Goal: Information Seeking & Learning: Learn about a topic

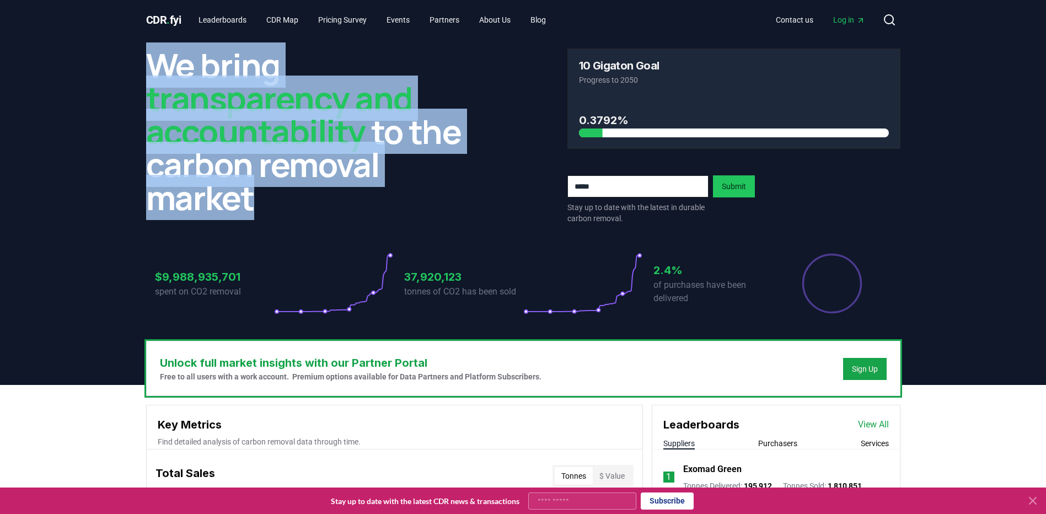
drag, startPoint x: 171, startPoint y: 82, endPoint x: 263, endPoint y: 194, distance: 144.6
click at [263, 194] on h2 "We bring transparency and accountability to the carbon removal market" at bounding box center [312, 131] width 333 height 165
copy h2 "We bring transparency and accountability to the carbon removal market"
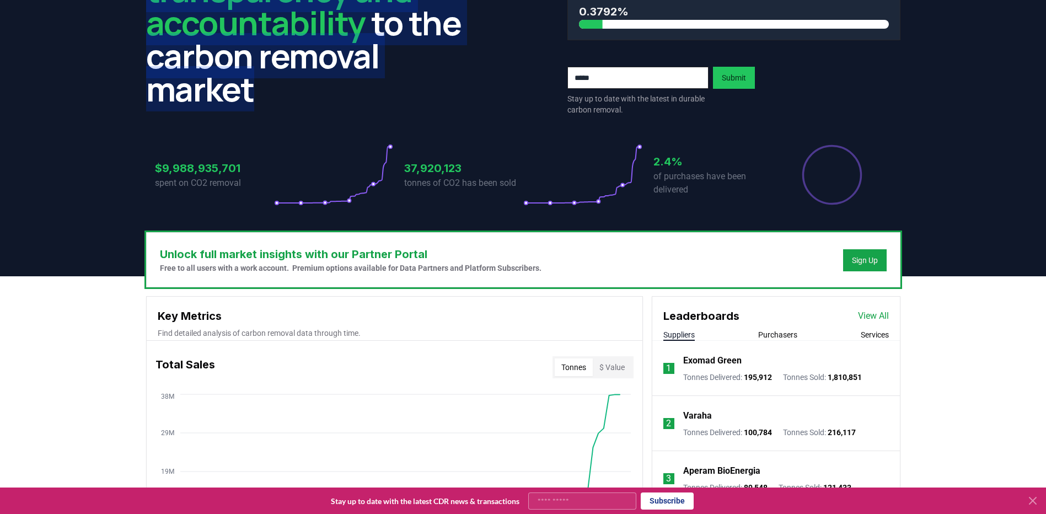
scroll to position [55, 0]
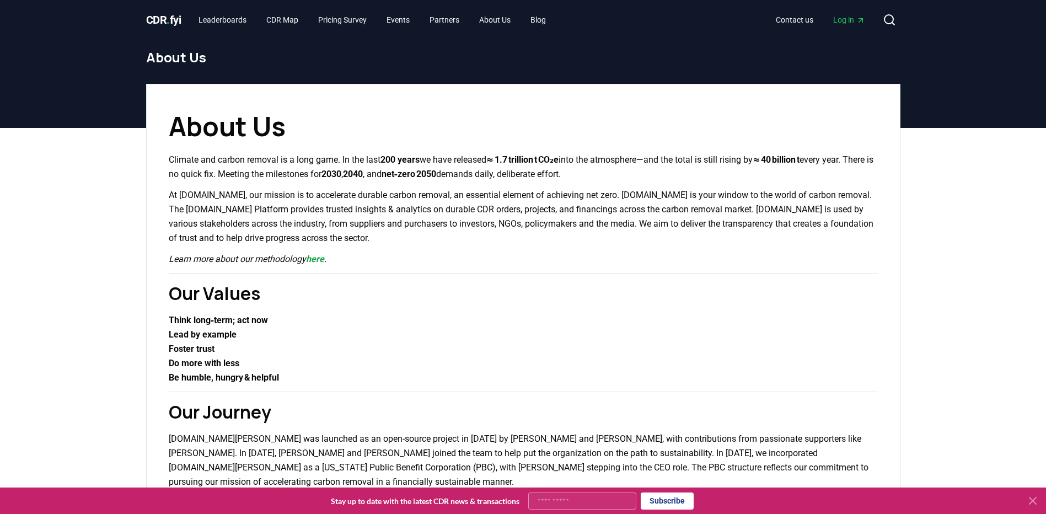
drag, startPoint x: 326, startPoint y: 260, endPoint x: 402, endPoint y: 213, distance: 88.9
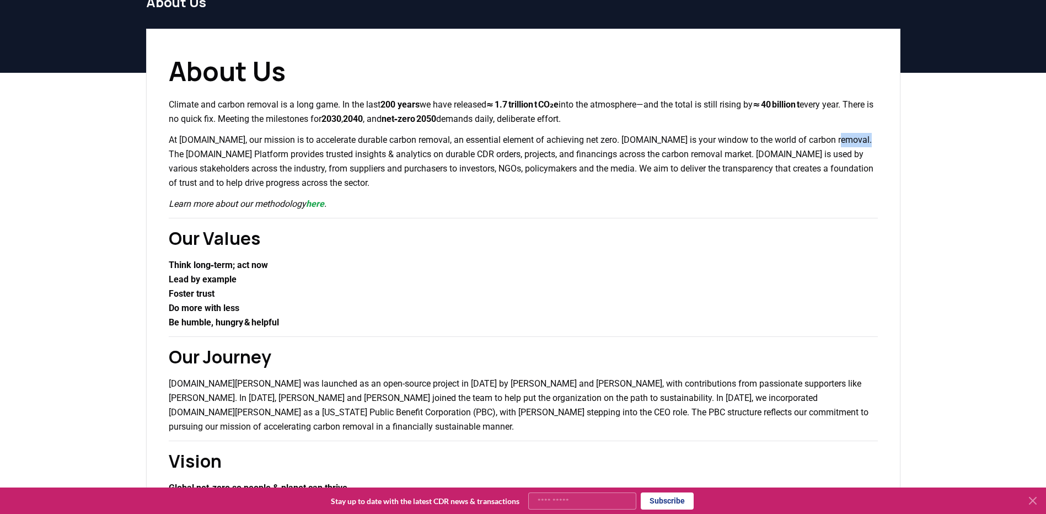
drag, startPoint x: 840, startPoint y: 136, endPoint x: 885, endPoint y: 136, distance: 45.8
copy p "[DOMAIN_NAME]"
